Goal: Check status: Check status

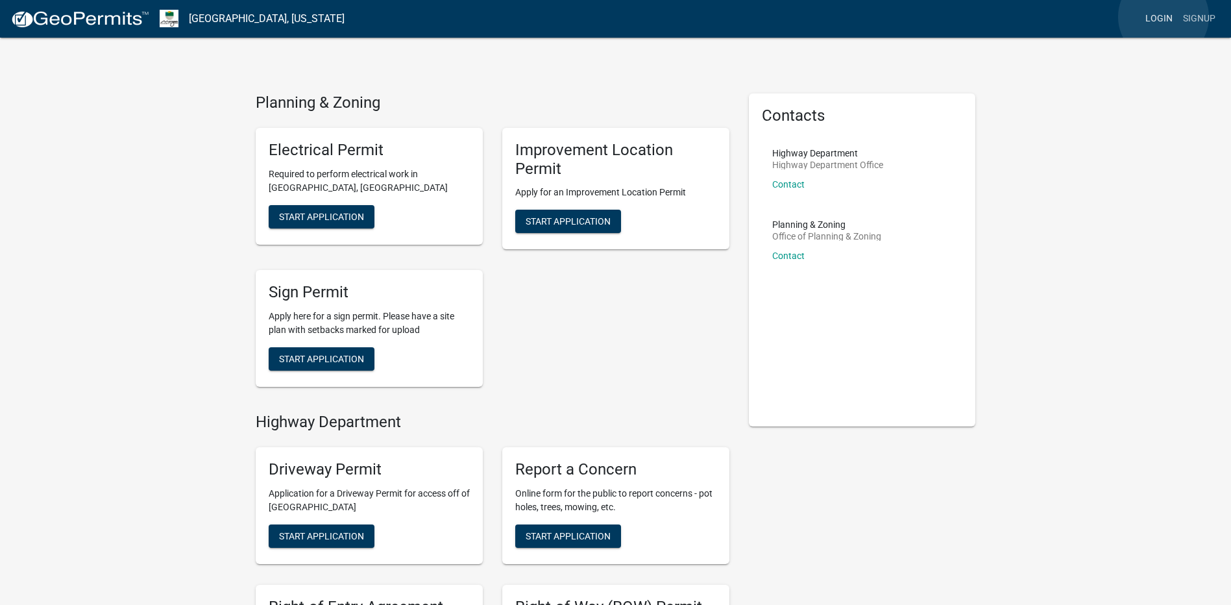
click at [1163, 17] on link "Login" at bounding box center [1159, 18] width 38 height 25
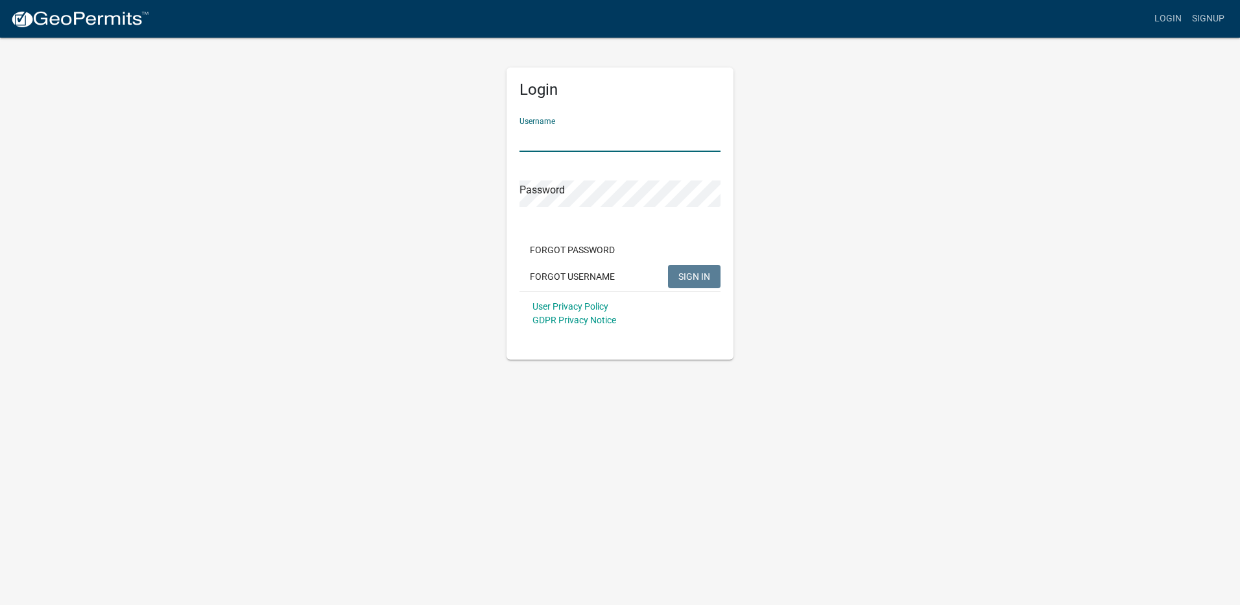
click at [547, 131] on input "Username" at bounding box center [620, 138] width 201 height 27
paste input "[EMAIL_ADDRESS][DOMAIN_NAME]"
type input "[EMAIL_ADDRESS][DOMAIN_NAME]"
click at [1159, 236] on app-login-view "more_horiz Login Signup Login Username [EMAIL_ADDRESS][DOMAIN_NAME] Password Fo…" at bounding box center [620, 179] width 1240 height 359
click at [693, 276] on span "SIGN IN" at bounding box center [695, 275] width 32 height 10
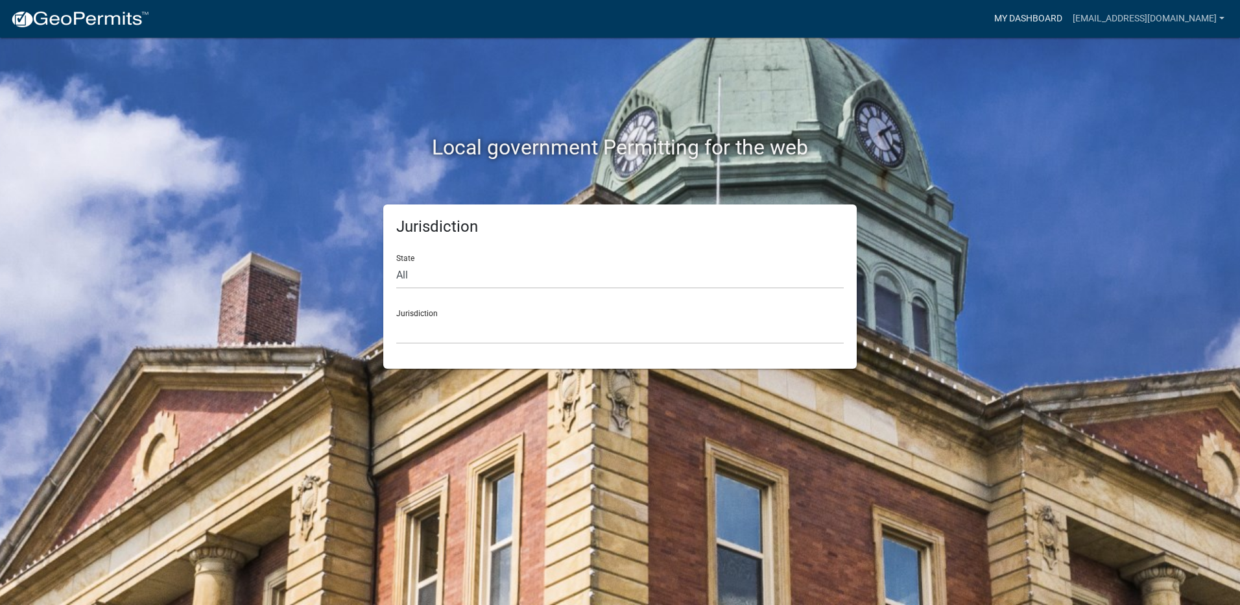
click at [989, 16] on link "My Dashboard" at bounding box center [1028, 18] width 78 height 25
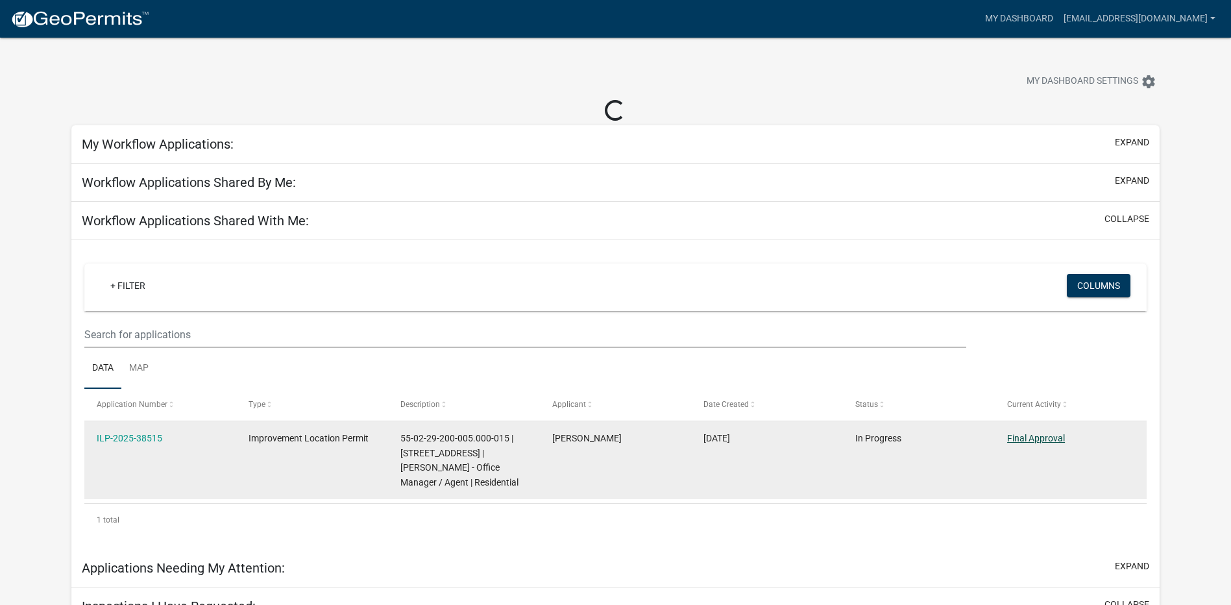
click at [1038, 439] on link "Final Approval" at bounding box center [1036, 438] width 58 height 10
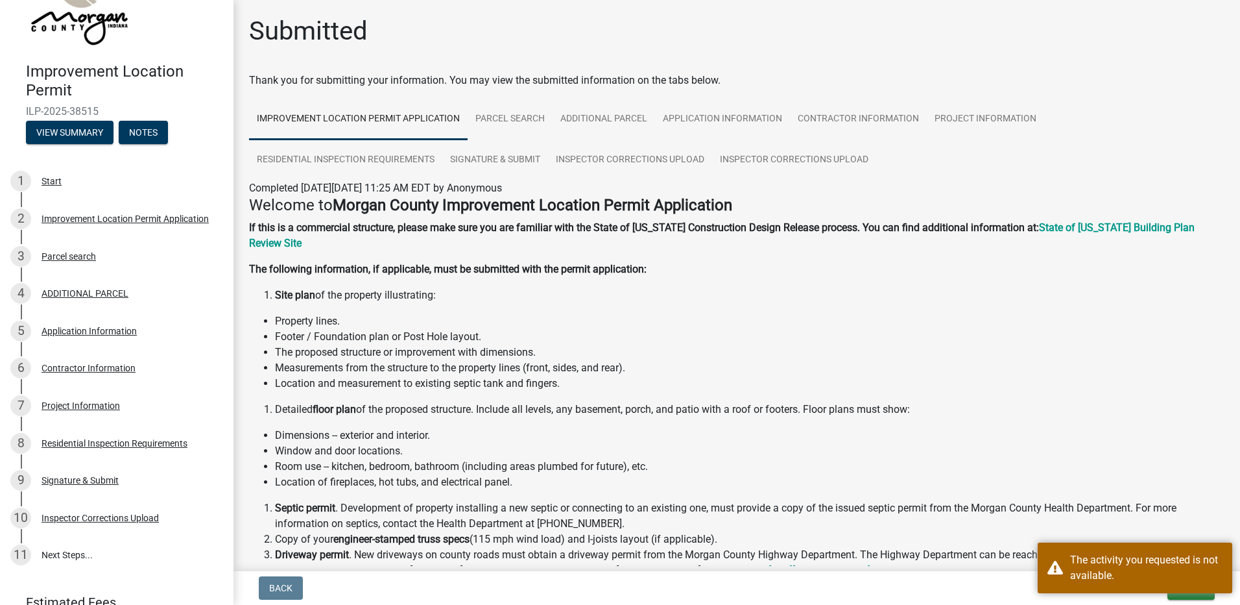
scroll to position [123, 0]
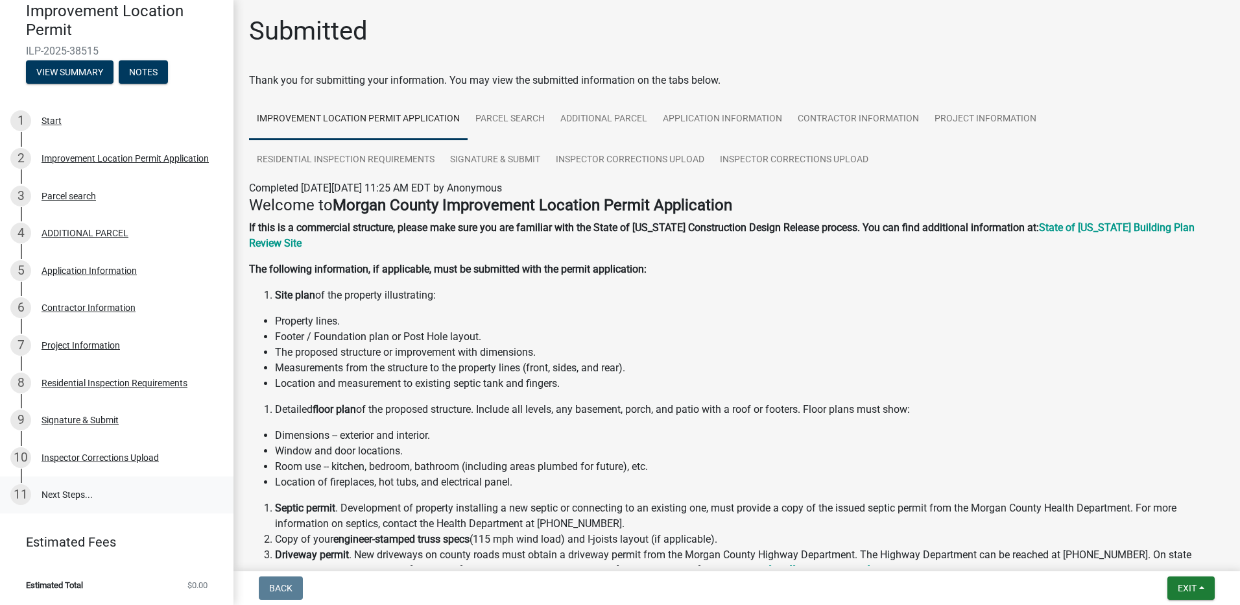
click at [80, 496] on link "11 Next Steps..." at bounding box center [117, 495] width 234 height 38
